Goal: Information Seeking & Learning: Learn about a topic

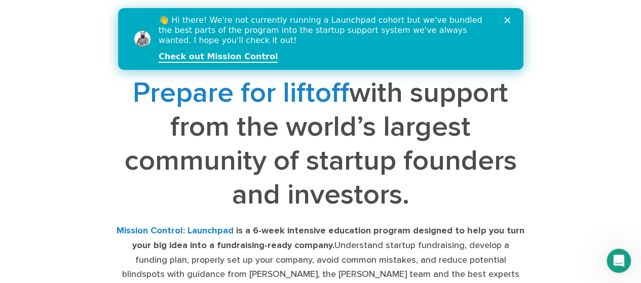
click at [504, 17] on div "👋 Hi there! We're not currently running a Launchpad cohort but we've bundled th…" at bounding box center [332, 39] width 348 height 54
click at [509, 20] on icon "Close" at bounding box center [506, 20] width 6 height 6
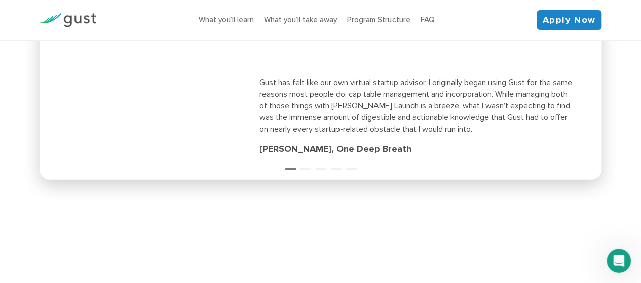
scroll to position [3294, 0]
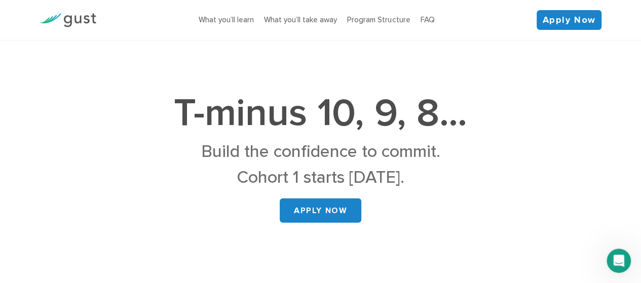
click at [106, 139] on div "Build the confidence to commit. Cohort 1 starts October 2nd." at bounding box center [320, 165] width 513 height 52
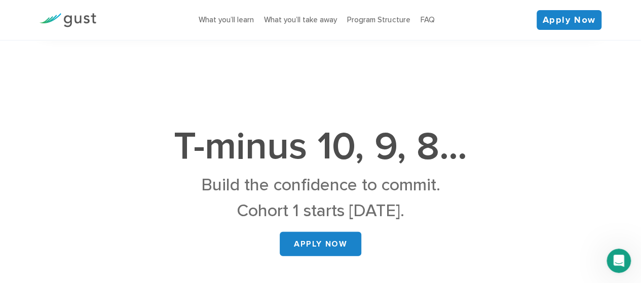
scroll to position [3261, 0]
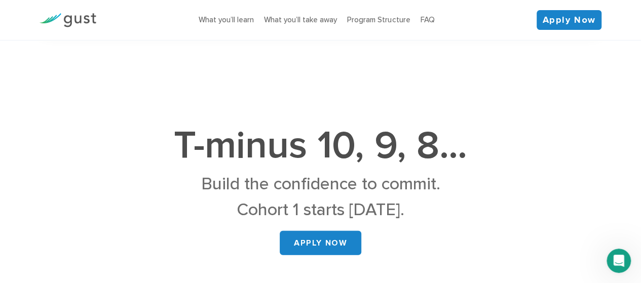
click at [481, 134] on h2 "T-minus 10, 9, 8…" at bounding box center [320, 145] width 513 height 51
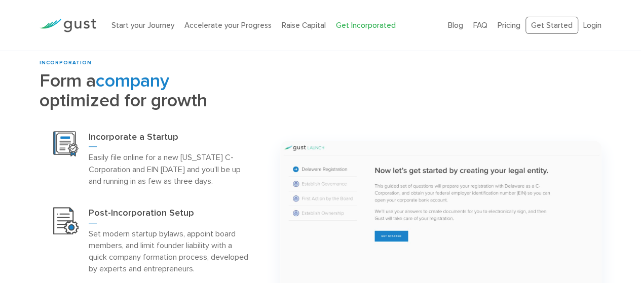
scroll to position [390, 0]
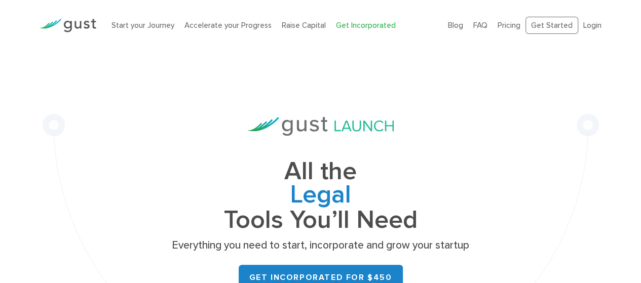
click at [165, 221] on div "All the Legal Cap Table Fundraising Governance Tools You’ll Need Everything you…" at bounding box center [321, 226] width 556 height 350
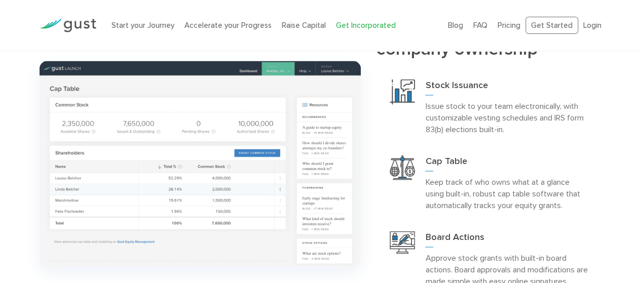
scroll to position [894, 0]
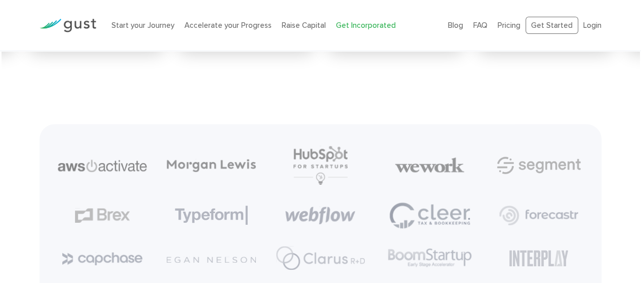
scroll to position [4284, 0]
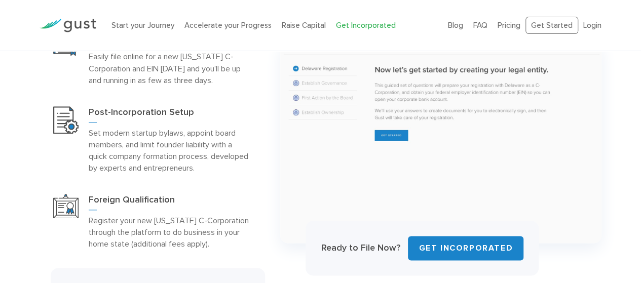
scroll to position [498, 0]
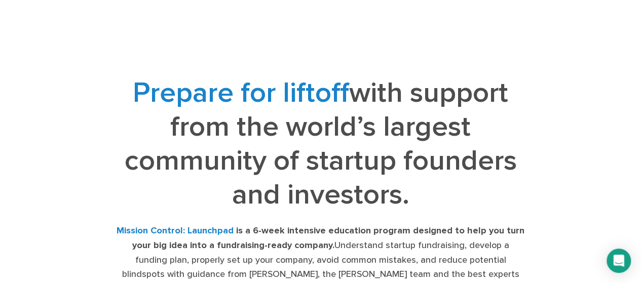
click at [69, 87] on div "Prepare for liftoff with support from the world’s largest community of startup …" at bounding box center [320, 207] width 526 height 263
